Goal: Navigation & Orientation: Find specific page/section

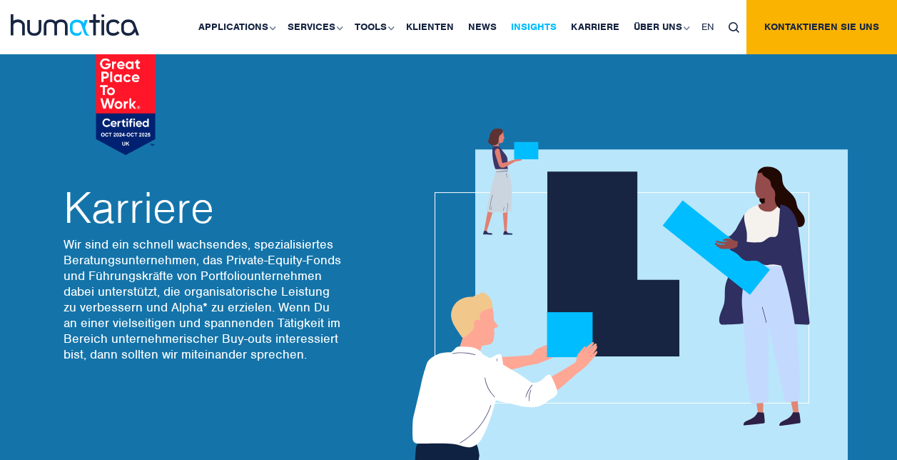
scroll to position [6, 0]
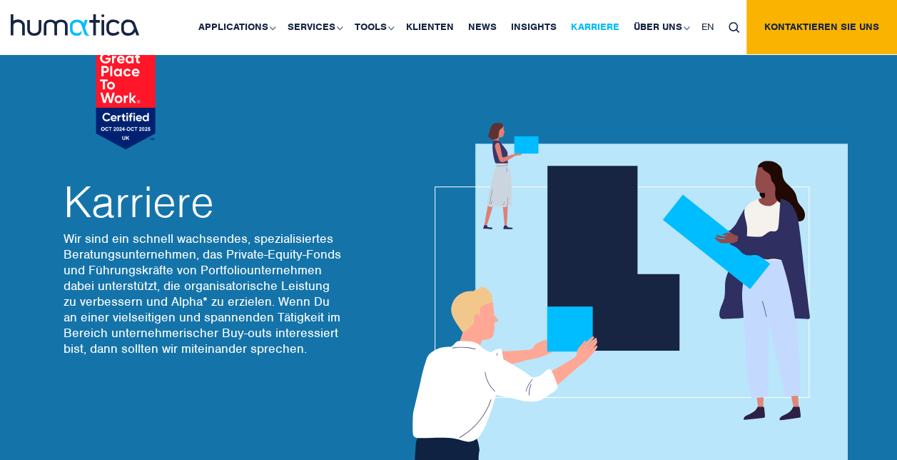
click at [592, 42] on link "Karriere" at bounding box center [595, 27] width 63 height 54
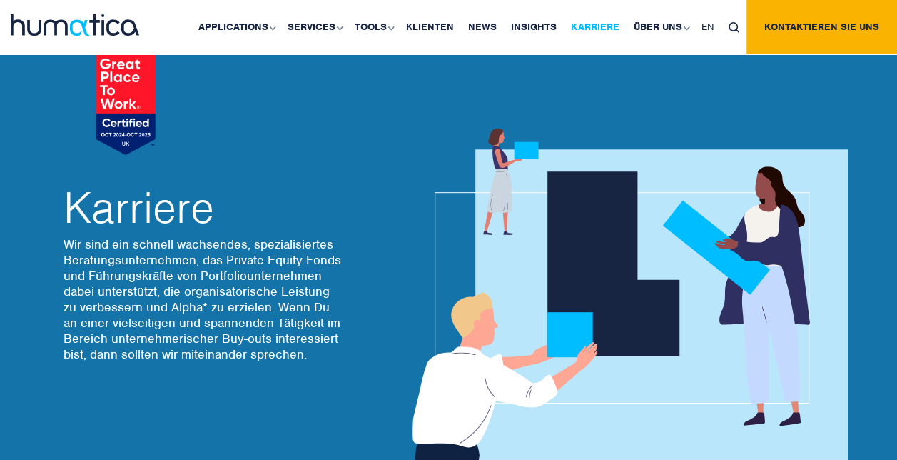
click at [610, 31] on link "Karriere" at bounding box center [595, 27] width 63 height 54
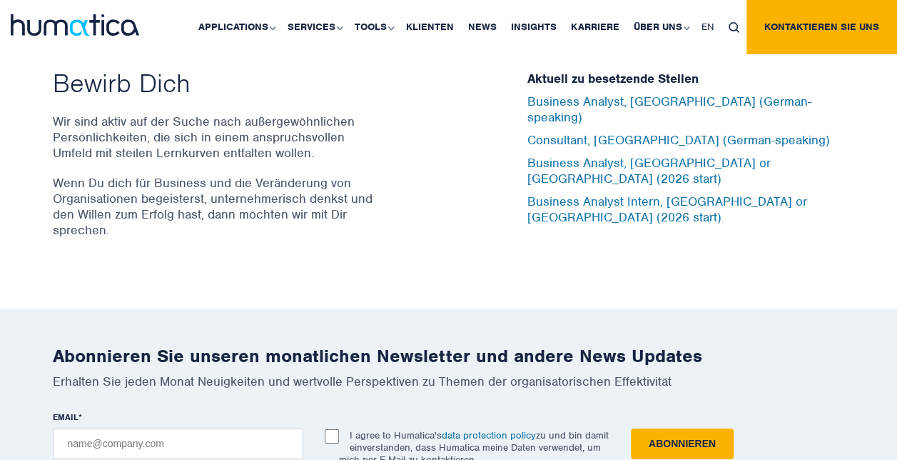
scroll to position [4738, 0]
